Goal: Task Accomplishment & Management: Manage account settings

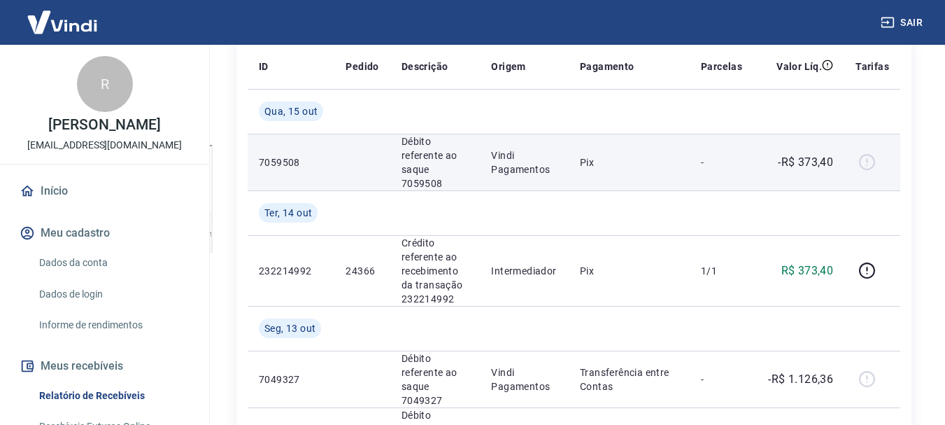
scroll to position [140, 0]
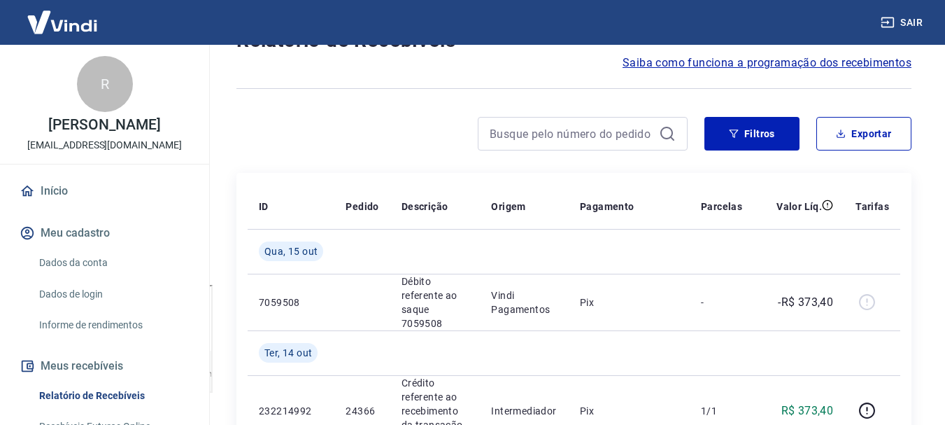
click at [45, 185] on link "Início" at bounding box center [105, 191] width 176 height 31
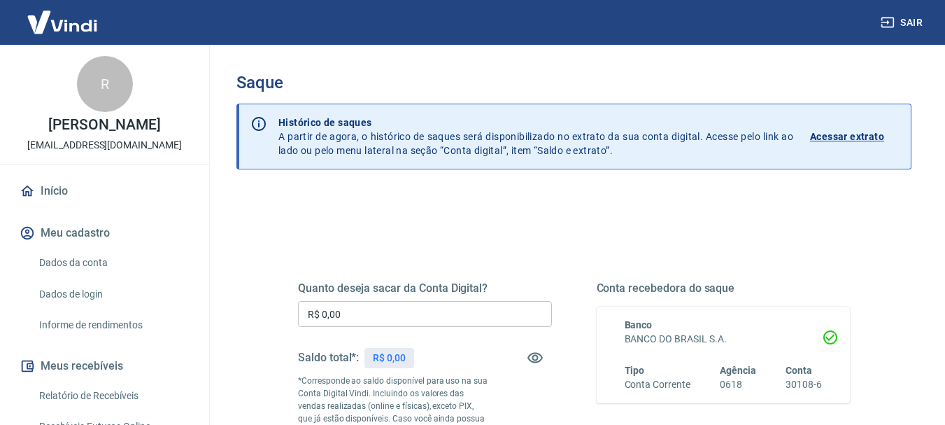
scroll to position [70, 0]
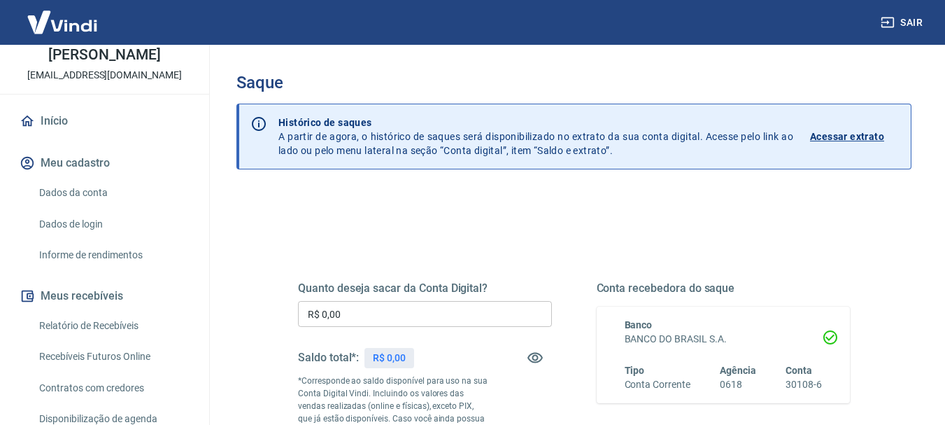
click at [69, 352] on link "Recebíveis Futuros Online" at bounding box center [113, 356] width 159 height 29
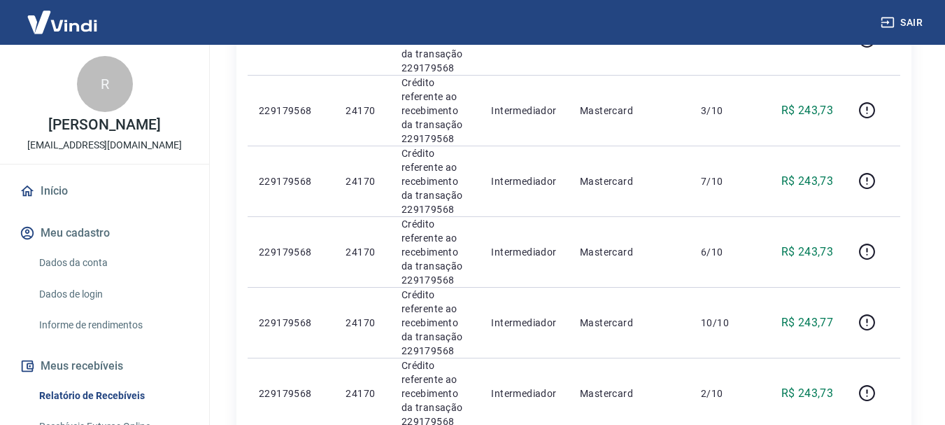
scroll to position [1469, 0]
